Goal: Task Accomplishment & Management: Complete application form

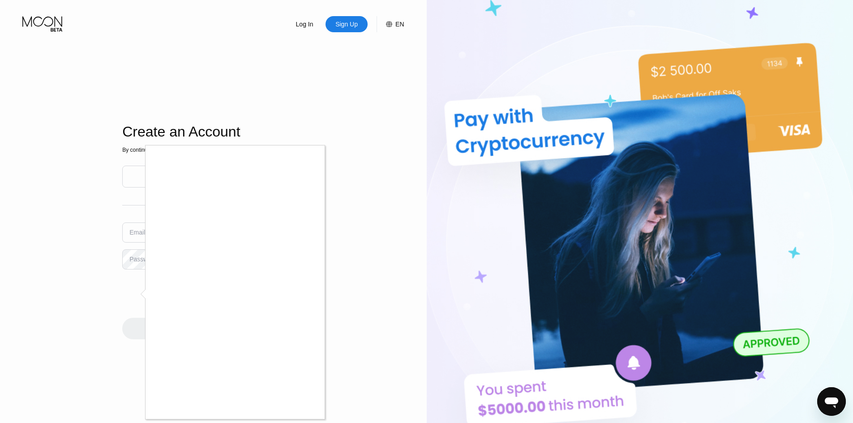
type input "mukundayi@gmail.com"
click at [369, 264] on div at bounding box center [426, 211] width 853 height 423
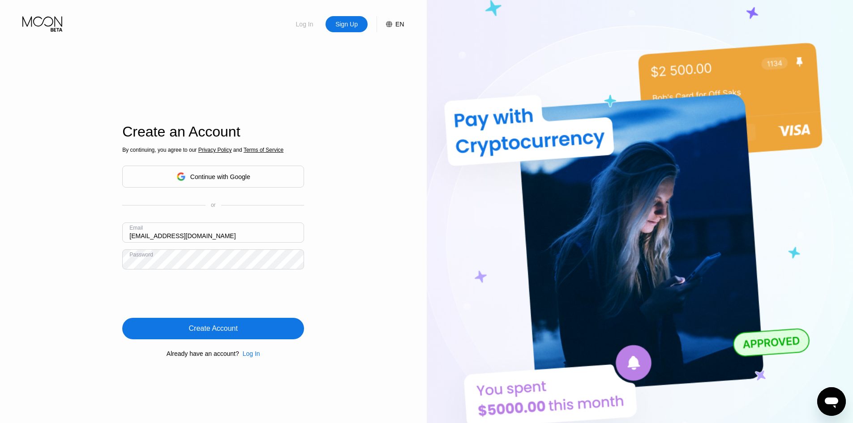
click at [308, 24] on div "Log In" at bounding box center [304, 24] width 19 height 9
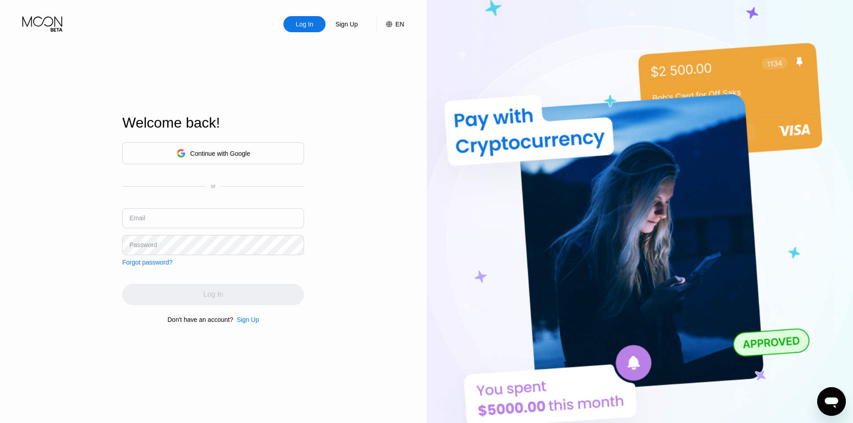
click at [230, 219] on input "text" at bounding box center [213, 218] width 182 height 20
type input "mukundayi@gmail.com"
click at [349, 121] on div "Log In Sign Up EN Language Select an item Save Welcome back! Continue with Goog…" at bounding box center [213, 233] width 427 height 466
click at [349, 28] on div "Sign Up" at bounding box center [347, 24] width 24 height 9
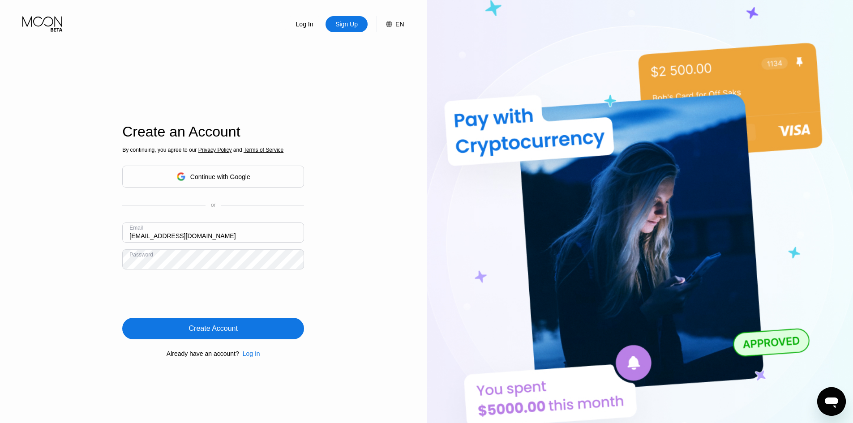
click at [193, 237] on input "mukundayi@gmail.com" at bounding box center [213, 233] width 182 height 20
click at [77, 146] on div "Log In Sign Up EN Language Select an item Save Create an Account By continuing,…" at bounding box center [213, 233] width 427 height 466
click at [306, 20] on div "Log In" at bounding box center [304, 24] width 19 height 9
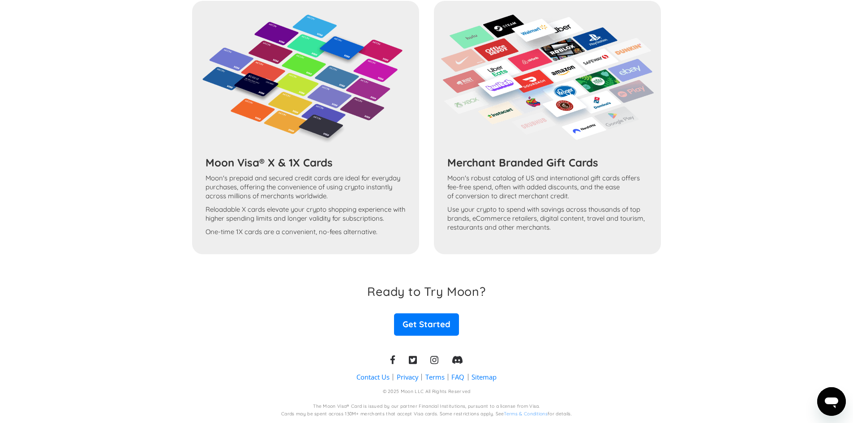
drag, startPoint x: 198, startPoint y: 301, endPoint x: 205, endPoint y: 302, distance: 7.0
click at [205, 302] on div "Ready to Try Moon? Get Started" at bounding box center [426, 310] width 469 height 52
